Goal: Use online tool/utility: Use online tool/utility

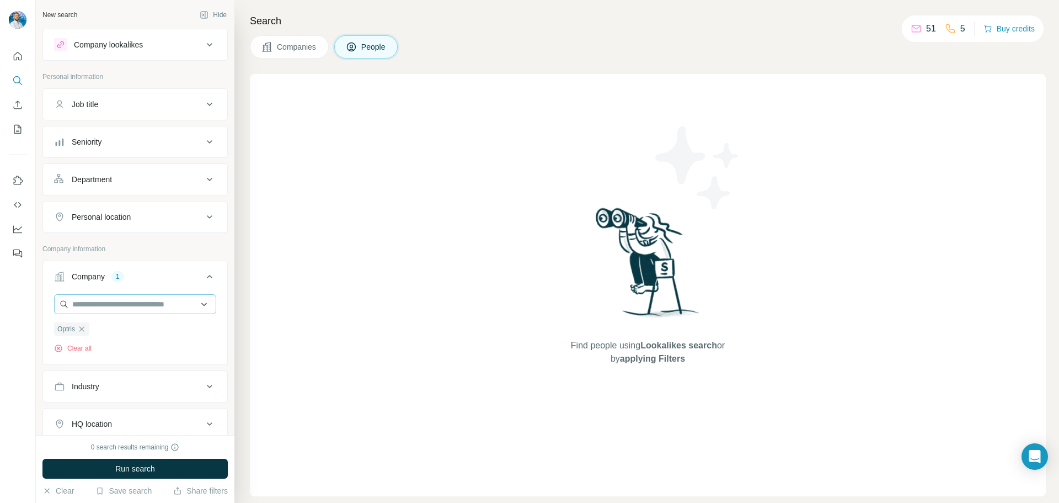
scroll to position [55, 0]
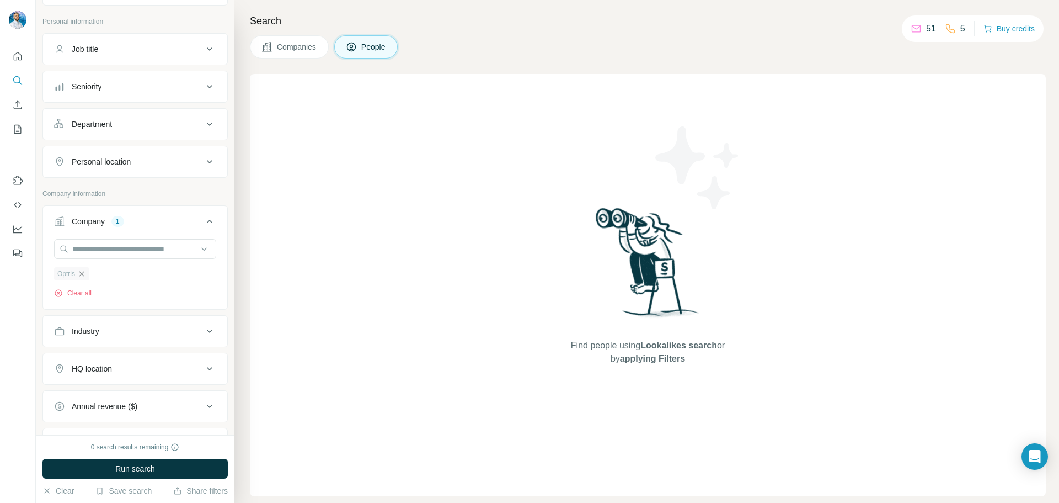
click at [86, 273] on icon "button" at bounding box center [81, 273] width 9 height 9
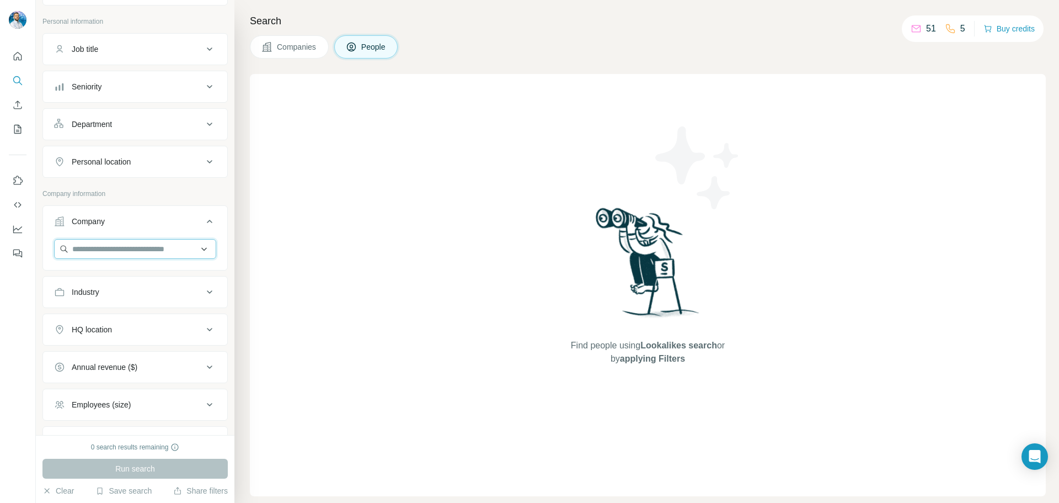
click at [116, 253] on input "text" at bounding box center [135, 249] width 162 height 20
click at [95, 256] on input "text" at bounding box center [135, 249] width 162 height 20
paste input "**********"
type input "**********"
click at [129, 276] on p "Nass magnet" at bounding box center [112, 273] width 53 height 11
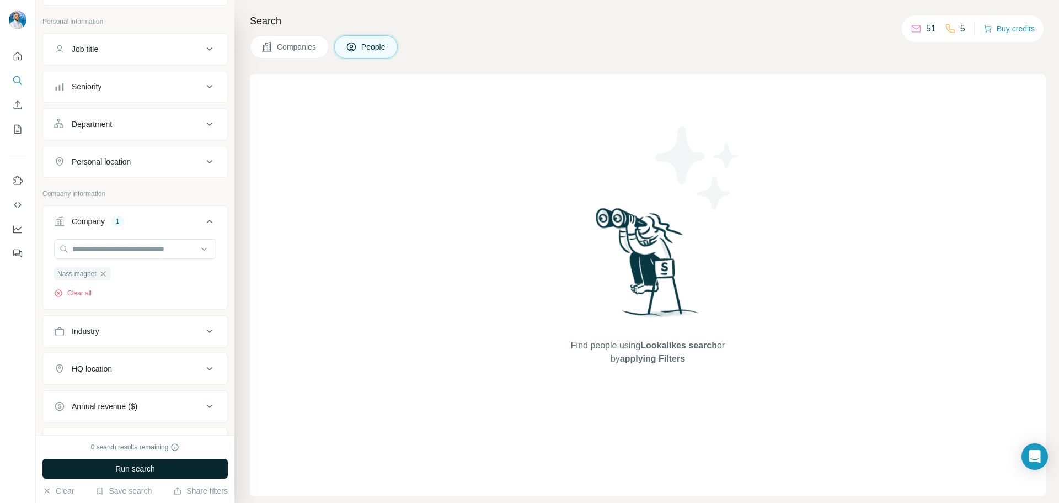
click at [151, 464] on span "Run search" at bounding box center [135, 468] width 40 height 11
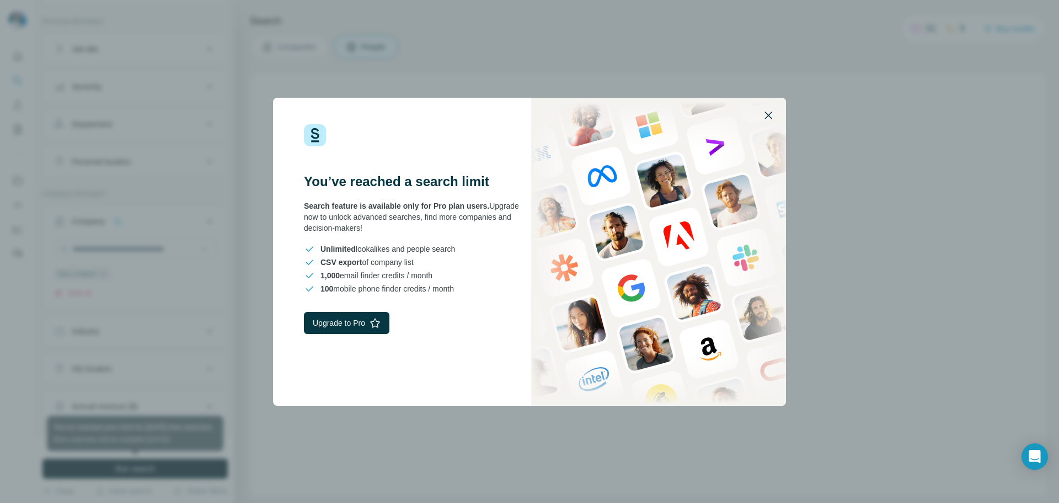
click at [773, 114] on icon "button" at bounding box center [768, 115] width 13 height 13
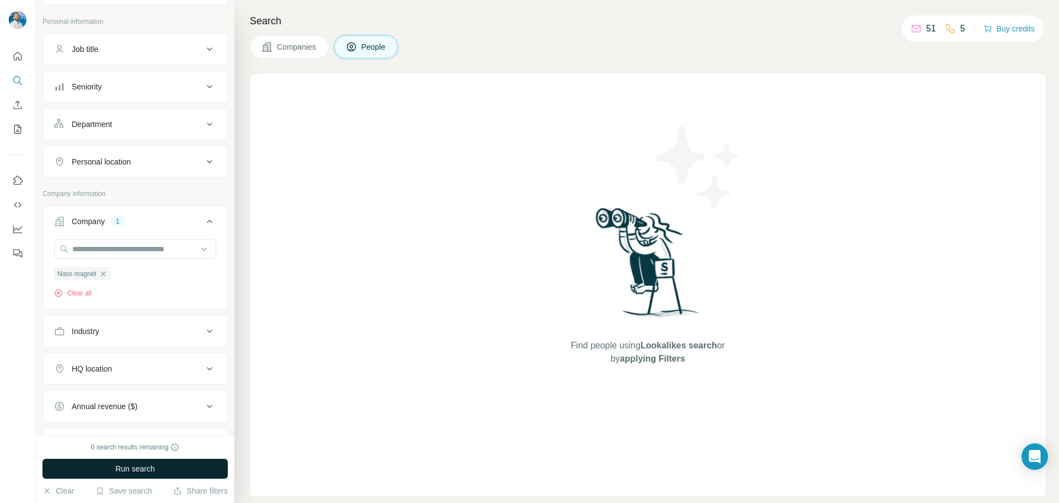
click at [191, 470] on button "Run search" at bounding box center [134, 469] width 185 height 20
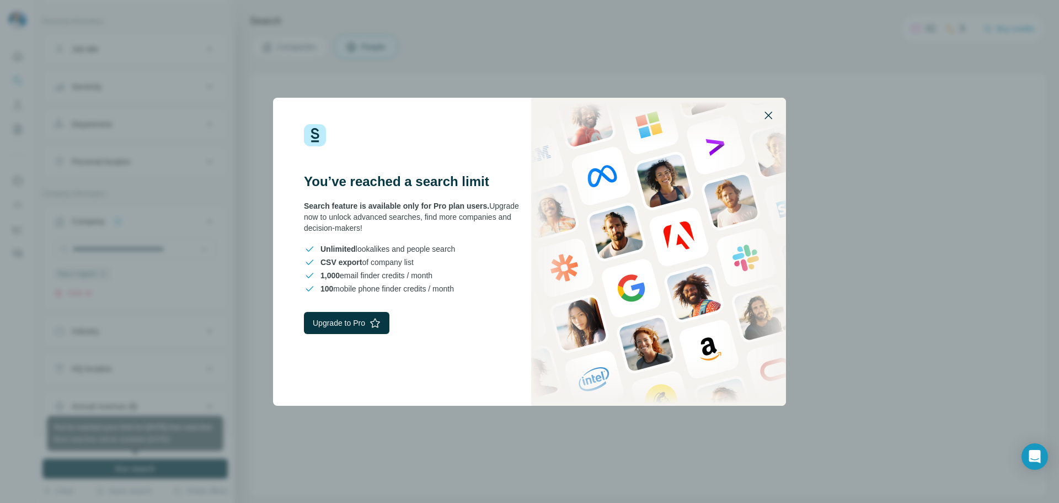
click at [770, 115] on icon "button" at bounding box center [768, 115] width 13 height 13
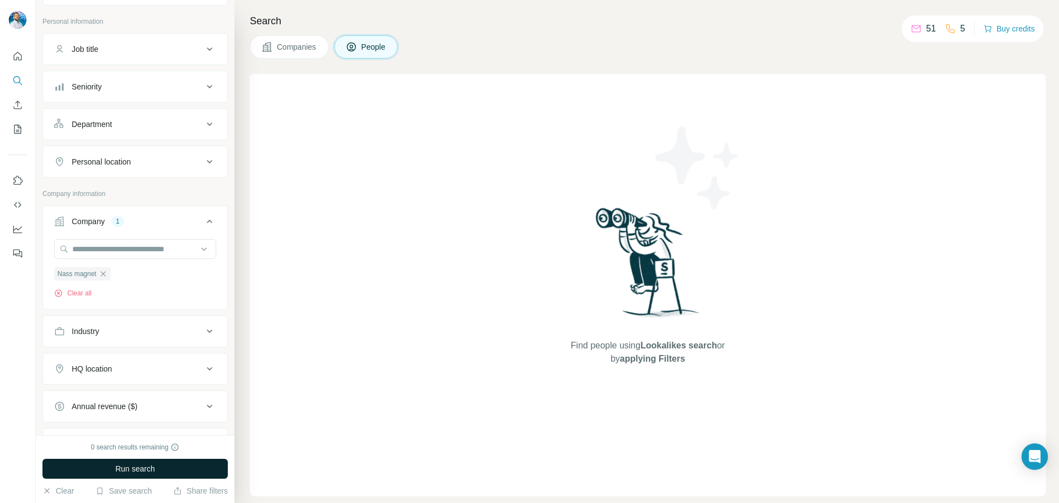
click at [158, 468] on button "Run search" at bounding box center [134, 469] width 185 height 20
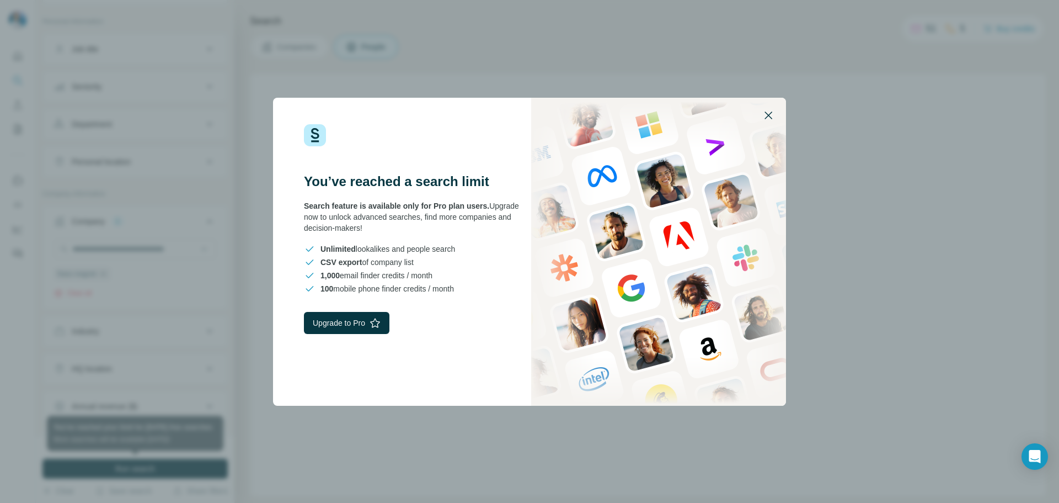
click at [767, 115] on icon "button" at bounding box center [768, 115] width 13 height 13
